Goal: Navigation & Orientation: Find specific page/section

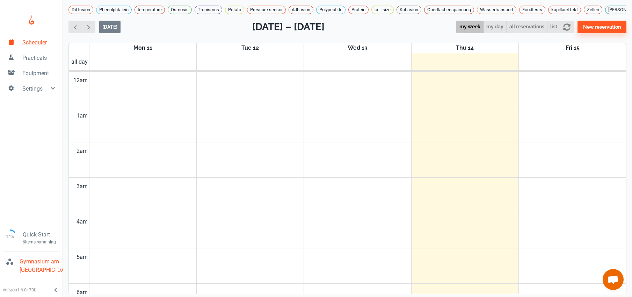
scroll to position [484, 0]
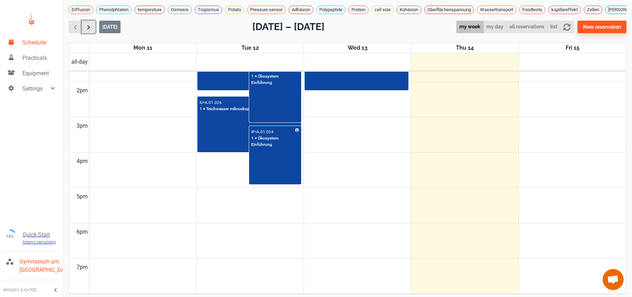
click at [92, 31] on span "button" at bounding box center [88, 26] width 7 height 7
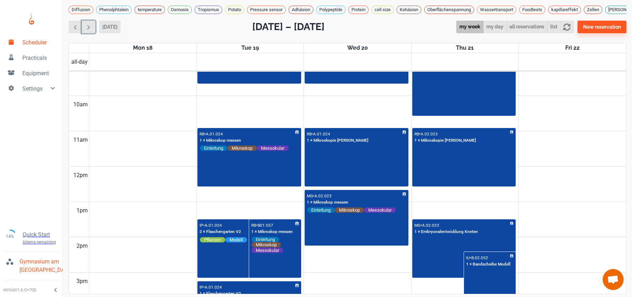
scroll to position [332, 0]
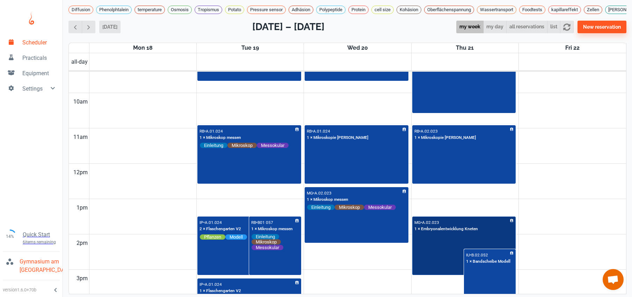
click at [438, 250] on div "MG • A.02.023 1 × Embryonalentwicklung Kneten" at bounding box center [464, 245] width 102 height 57
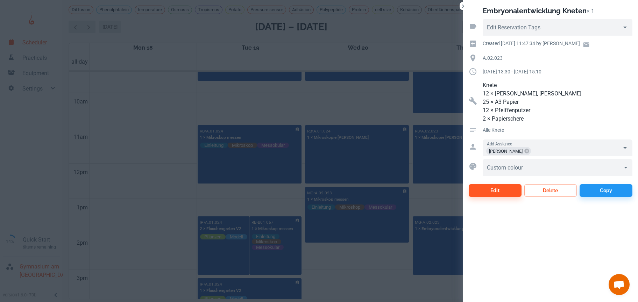
click at [110, 160] on div at bounding box center [319, 151] width 638 height 302
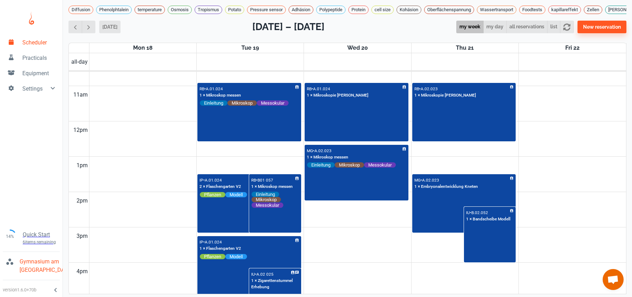
scroll to position [381, 0]
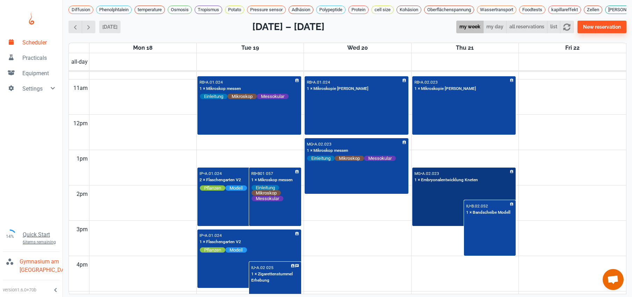
click at [444, 215] on div "MG • A.02.023 1 × Embryonalentwicklung Kneten" at bounding box center [464, 196] width 102 height 57
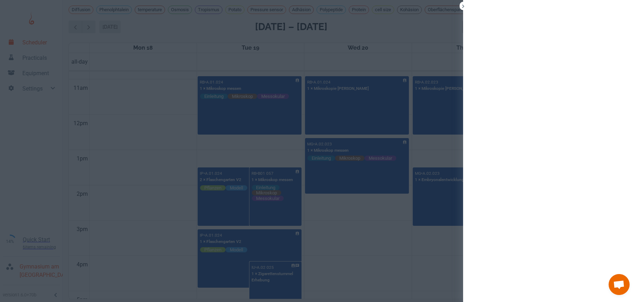
click at [344, 237] on div at bounding box center [319, 151] width 638 height 302
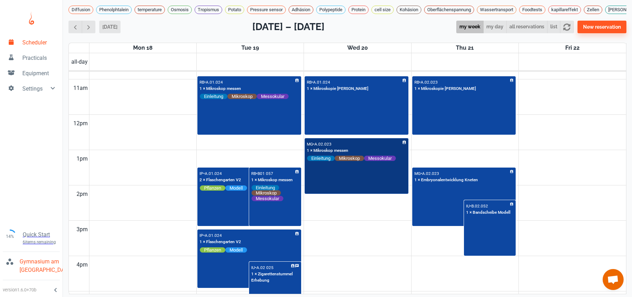
click at [340, 186] on div "MG • A.02.023 1 × Mikroskop messen Einleitung Mikroskop Messokular" at bounding box center [357, 166] width 102 height 55
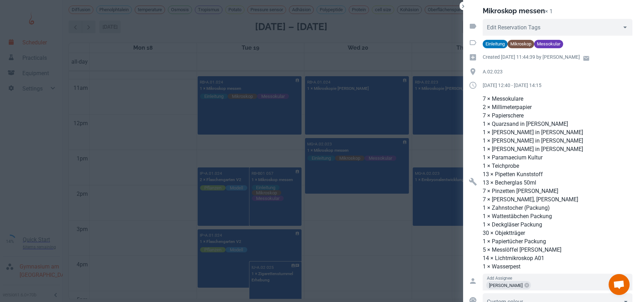
click at [343, 235] on div at bounding box center [319, 151] width 638 height 302
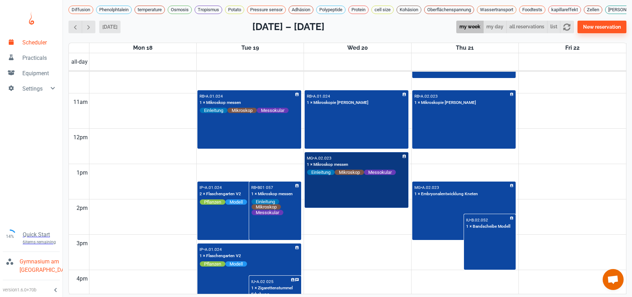
scroll to position [368, 0]
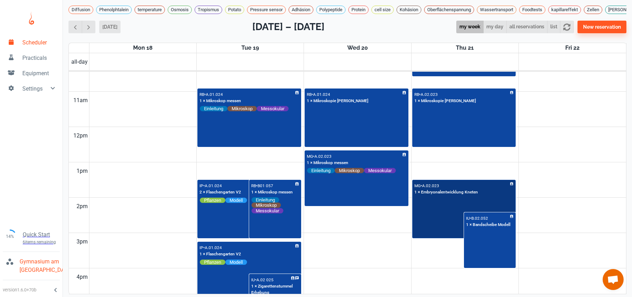
click at [423, 218] on div "MG • A.02.023 1 × Embryonalentwicklung Kneten" at bounding box center [464, 208] width 102 height 57
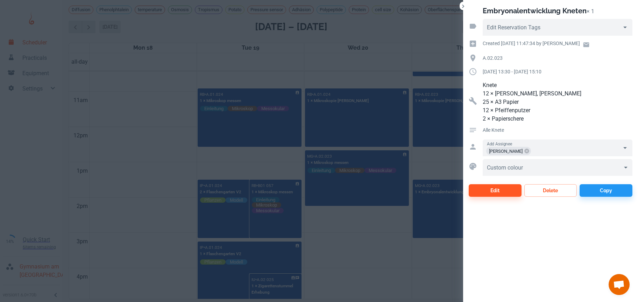
click at [347, 242] on div at bounding box center [319, 151] width 638 height 302
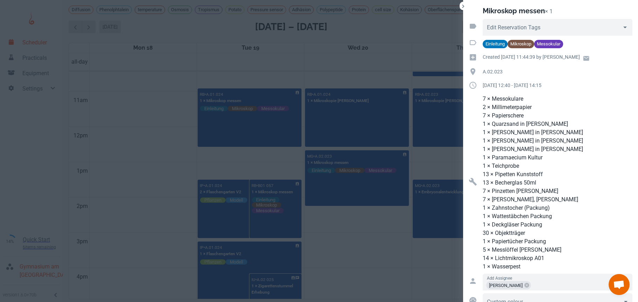
click at [343, 261] on div at bounding box center [319, 151] width 638 height 302
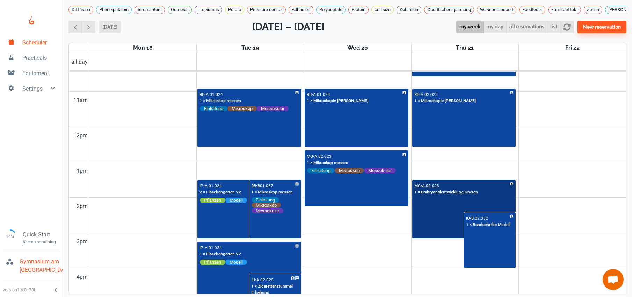
click at [440, 225] on div "MG • A.02.023 1 × Embryonalentwicklung Kneten" at bounding box center [464, 208] width 102 height 57
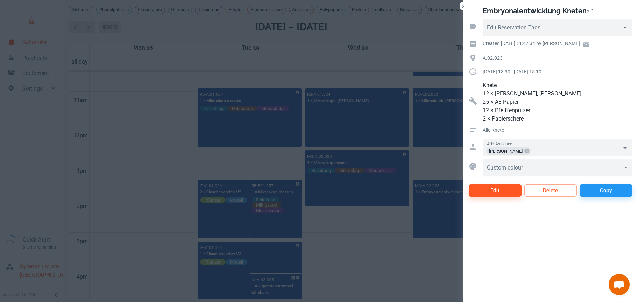
click at [377, 238] on div at bounding box center [319, 151] width 638 height 302
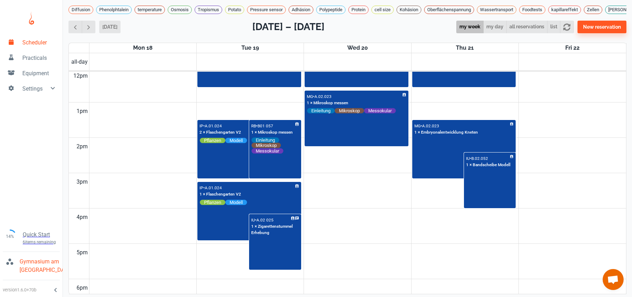
scroll to position [437, 0]
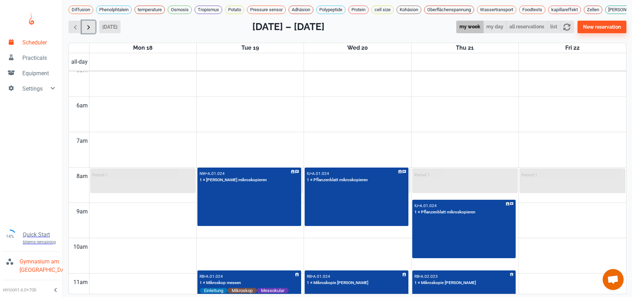
click at [87, 31] on span "button" at bounding box center [88, 26] width 7 height 7
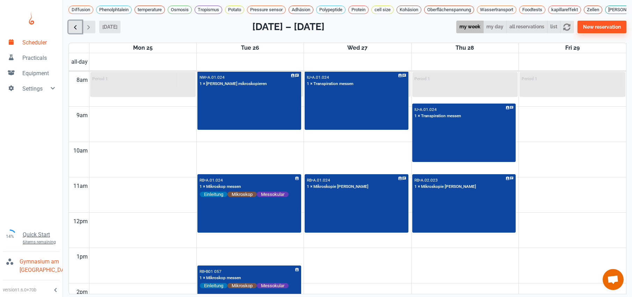
click at [78, 31] on span "button" at bounding box center [75, 26] width 7 height 7
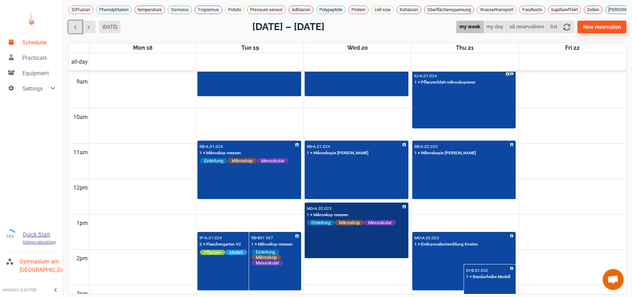
scroll to position [321, 0]
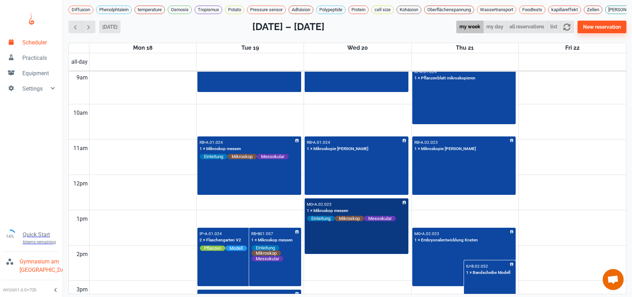
click at [357, 247] on div "MG • A.02.023 1 × Mikroskop messen Einleitung Mikroskop Messokular" at bounding box center [357, 226] width 102 height 55
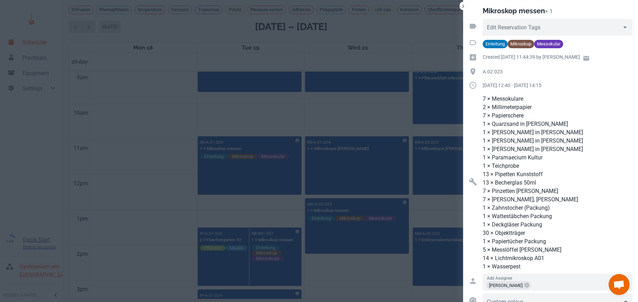
click at [372, 126] on div at bounding box center [319, 151] width 638 height 302
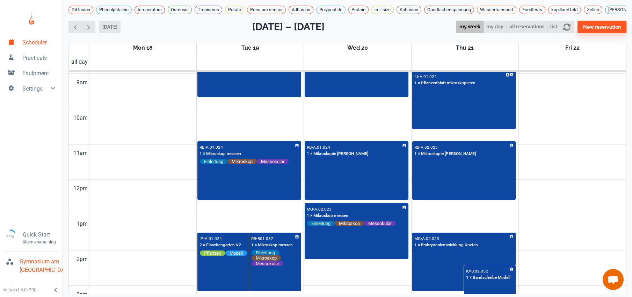
scroll to position [301, 0]
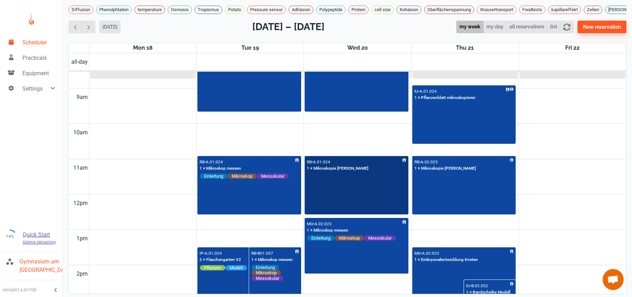
click at [357, 210] on div "RB • A.01.024 1 × Mikroskopie [PERSON_NAME]" at bounding box center [357, 185] width 102 height 57
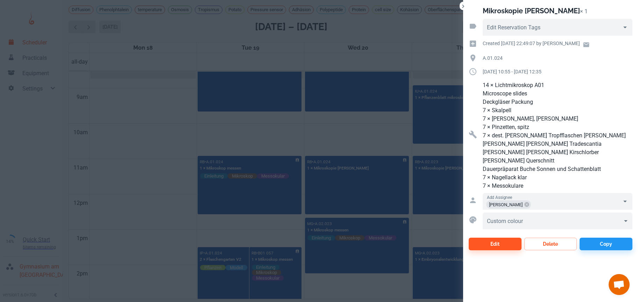
click at [336, 138] on div at bounding box center [319, 151] width 638 height 302
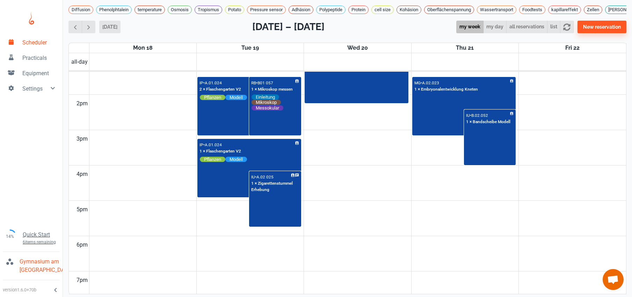
scroll to position [243, 0]
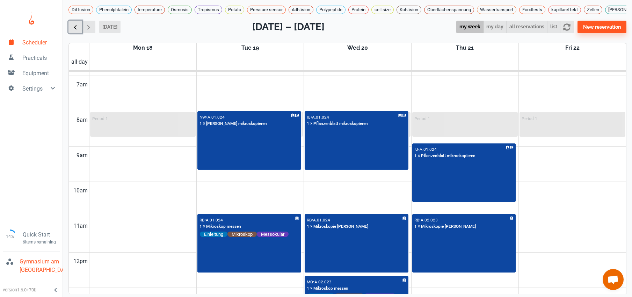
click at [77, 31] on span "button" at bounding box center [75, 26] width 7 height 7
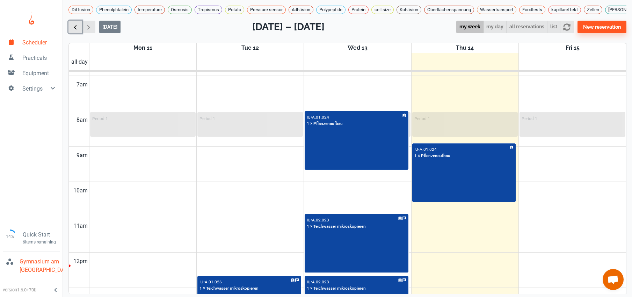
scroll to position [283, 0]
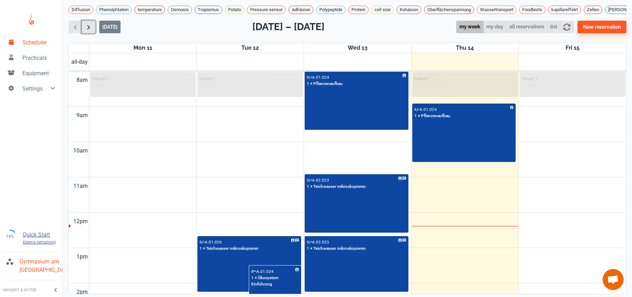
click at [89, 31] on span "button" at bounding box center [88, 26] width 7 height 7
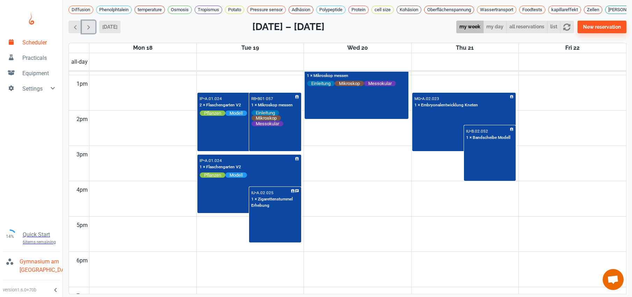
scroll to position [335, 0]
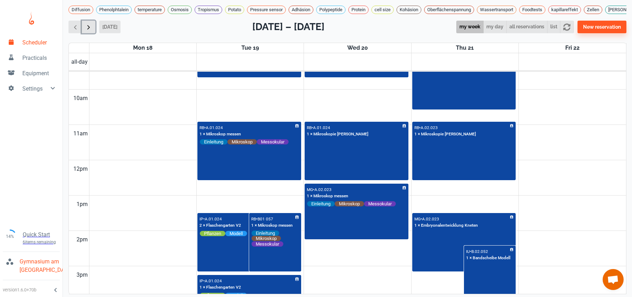
click at [86, 30] on span "button" at bounding box center [88, 26] width 7 height 7
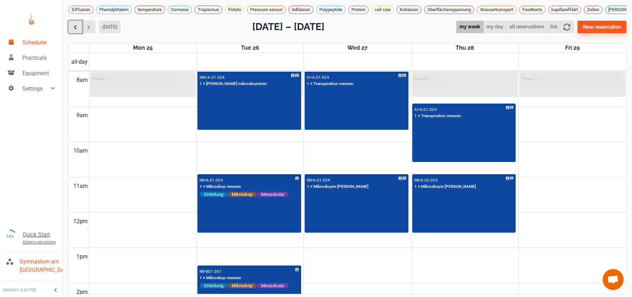
click at [79, 34] on button "button" at bounding box center [76, 27] width 14 height 13
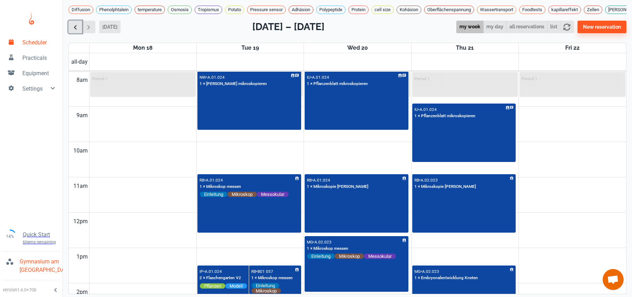
click at [79, 34] on button "button" at bounding box center [76, 27] width 14 height 13
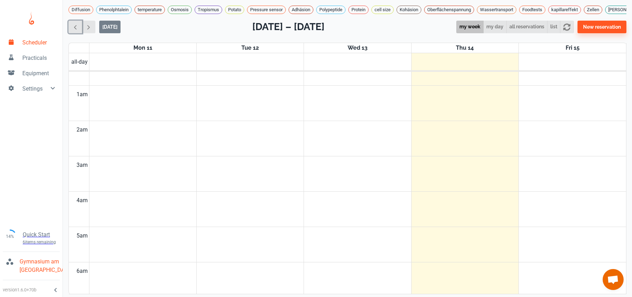
scroll to position [243, 0]
